Goal: Check status: Check status

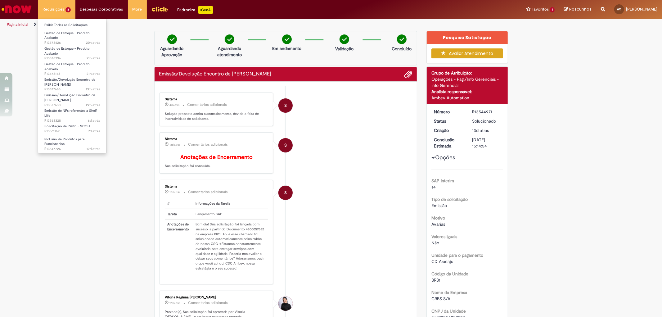
click at [54, 10] on li "Requisições 8 Exibir Todas as Solicitações Gestão de Estoque – Produto Acabado …" at bounding box center [57, 9] width 38 height 19
click at [64, 24] on link "Exibir Todas as Solicitações" at bounding box center [72, 25] width 68 height 7
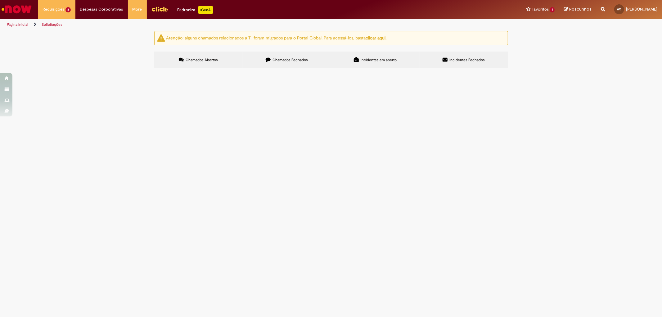
click at [0, 0] on span "Bom tarde! Favor realizar EC conforme dados preenchidos. Segue em anexo ND assi…" at bounding box center [0, 0] width 0 height 0
click at [0, 0] on span "Boa tarde! Favor realizar EC conforme dados preenchidos. Segue em anexo ND assi…" at bounding box center [0, 0] width 0 height 0
click at [0, 0] on span "Olá, boa tarde! Solicito a inclusão desses SKUs para disponilidade na venda fun…" at bounding box center [0, 0] width 0 height 0
